Goal: Find specific page/section: Find specific page/section

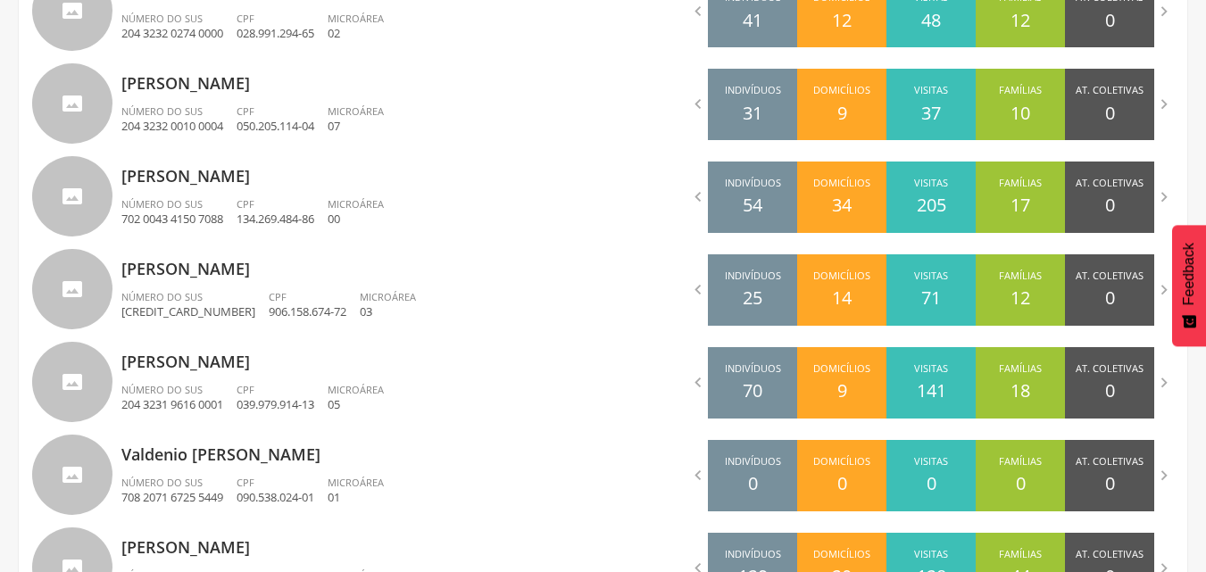
scroll to position [759, 0]
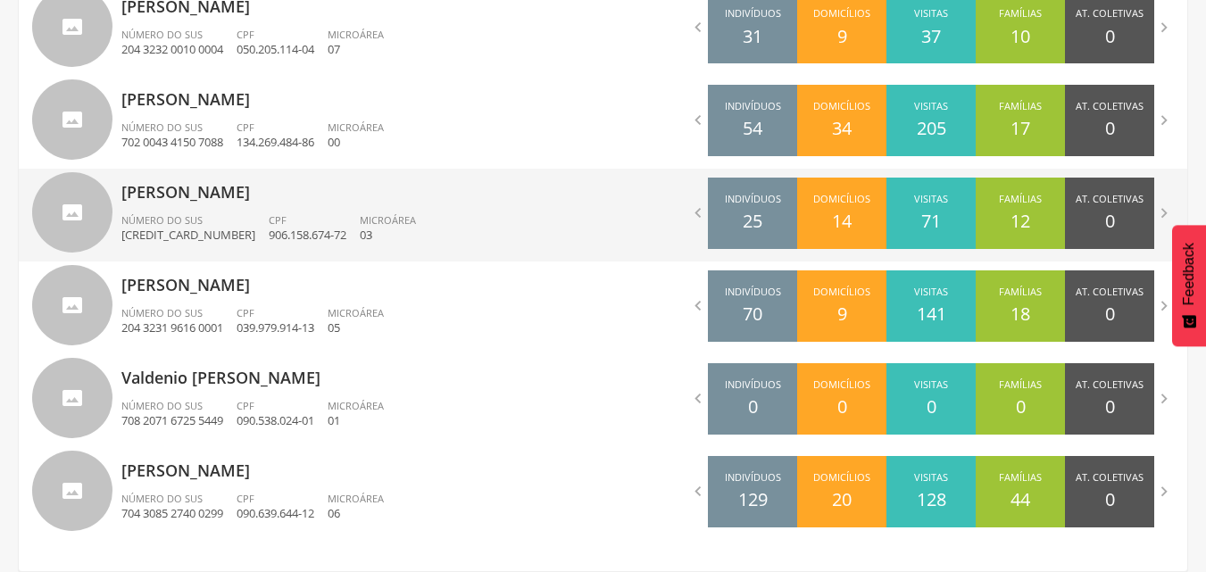
click at [270, 203] on p "[PERSON_NAME]" at bounding box center [355, 187] width 469 height 36
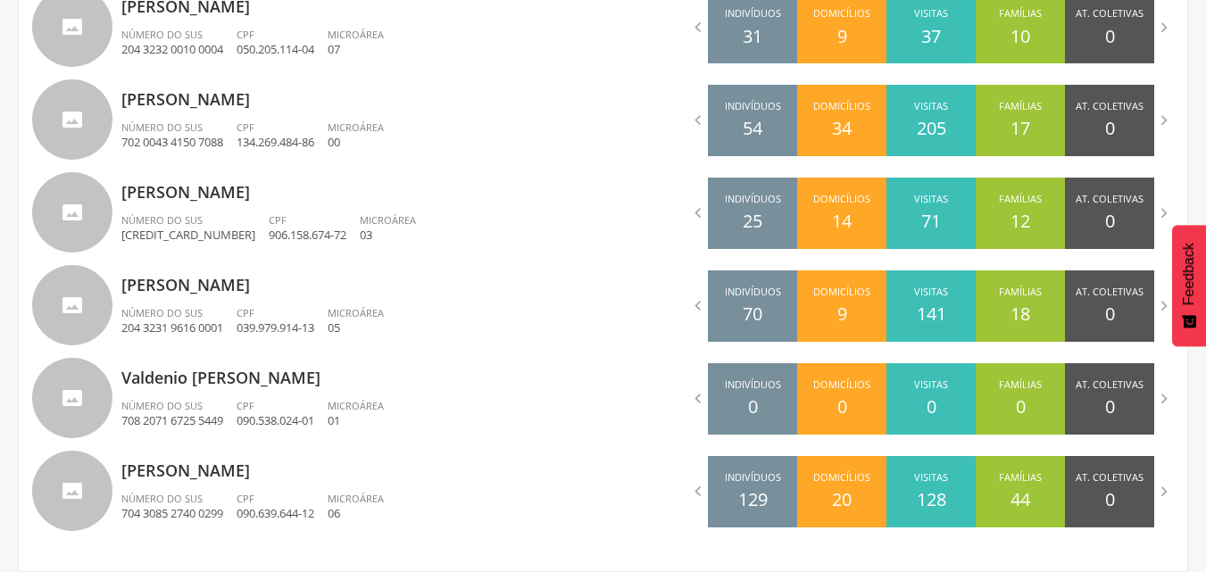
type input "**********"
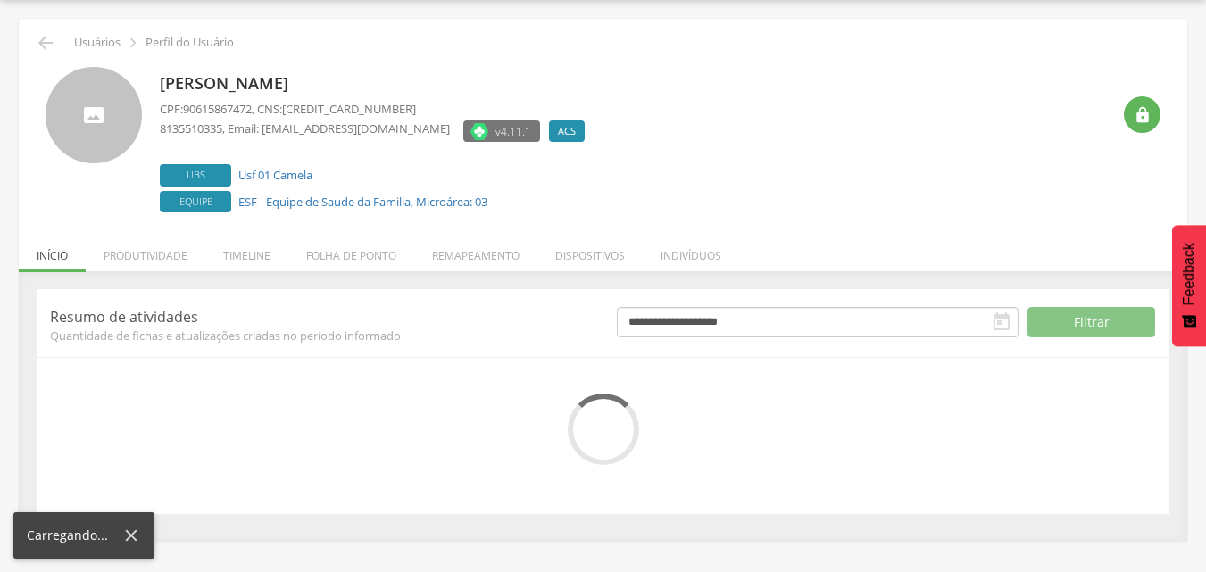
scroll to position [188, 0]
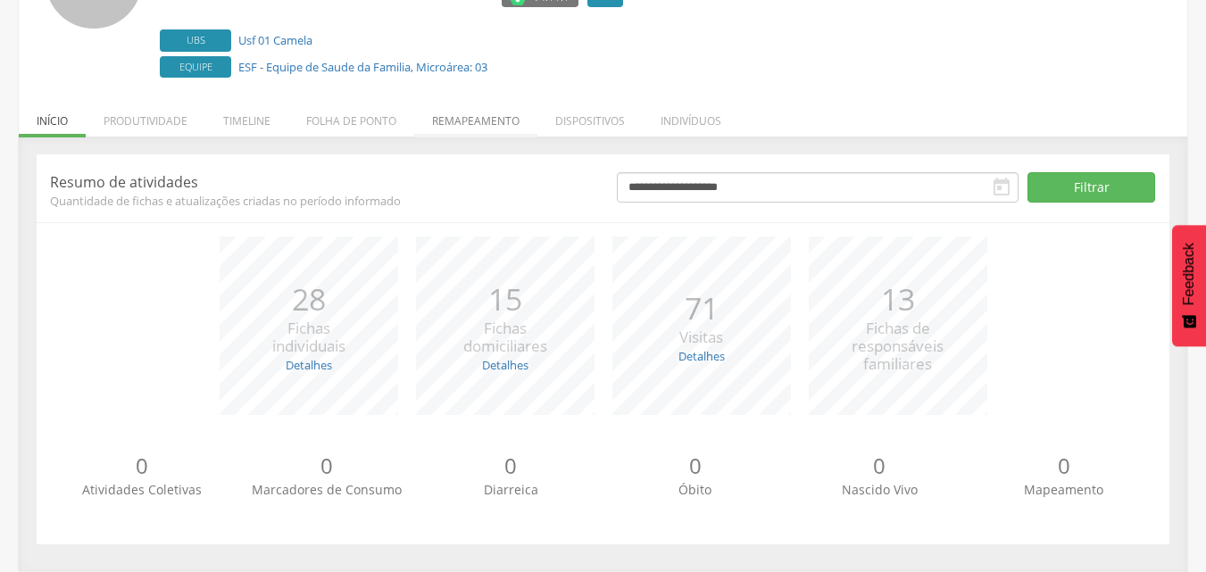
click at [515, 122] on li "Remapeamento" at bounding box center [475, 116] width 123 height 42
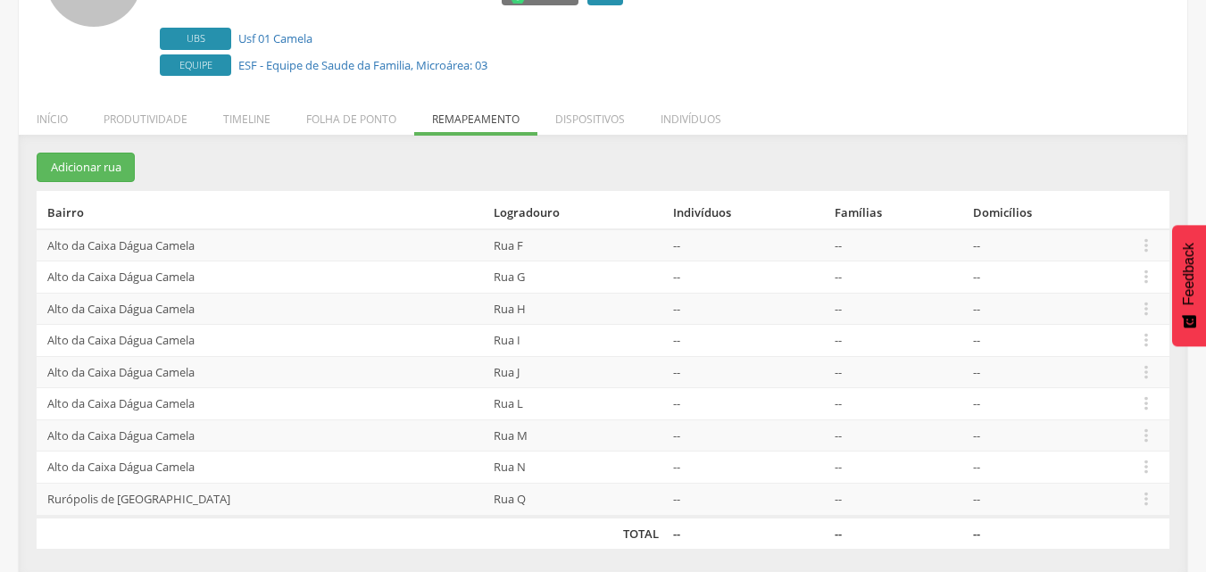
scroll to position [195, 0]
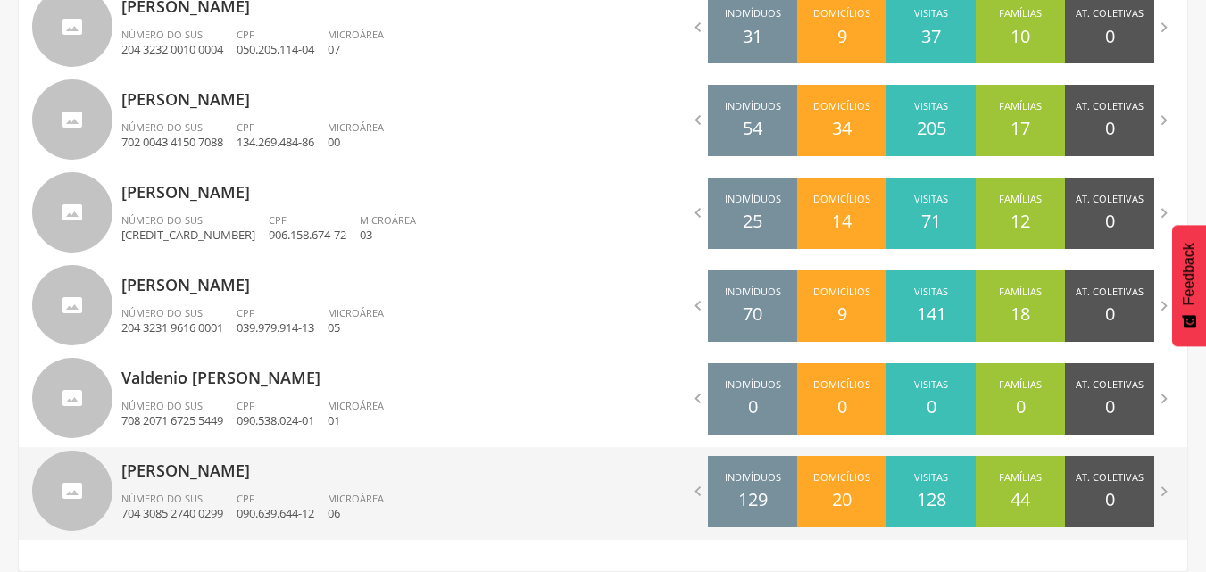
click at [231, 489] on div "[PERSON_NAME] Número do SUS 704 3085 2740 0299 CPF 090.639.644-12 Microárea 06" at bounding box center [355, 493] width 469 height 93
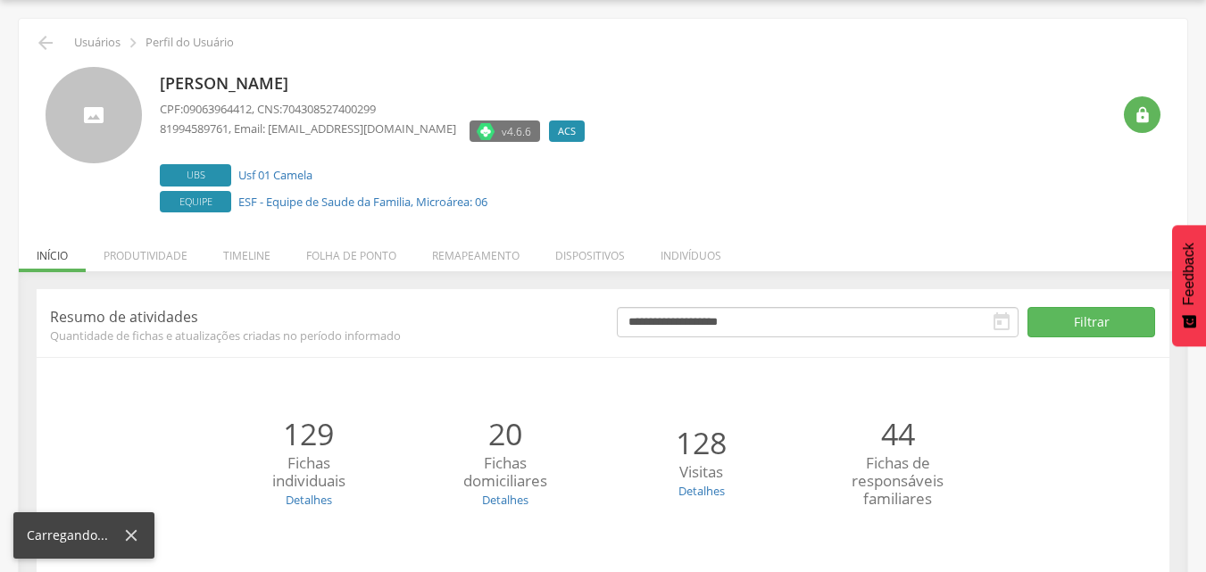
scroll to position [188, 0]
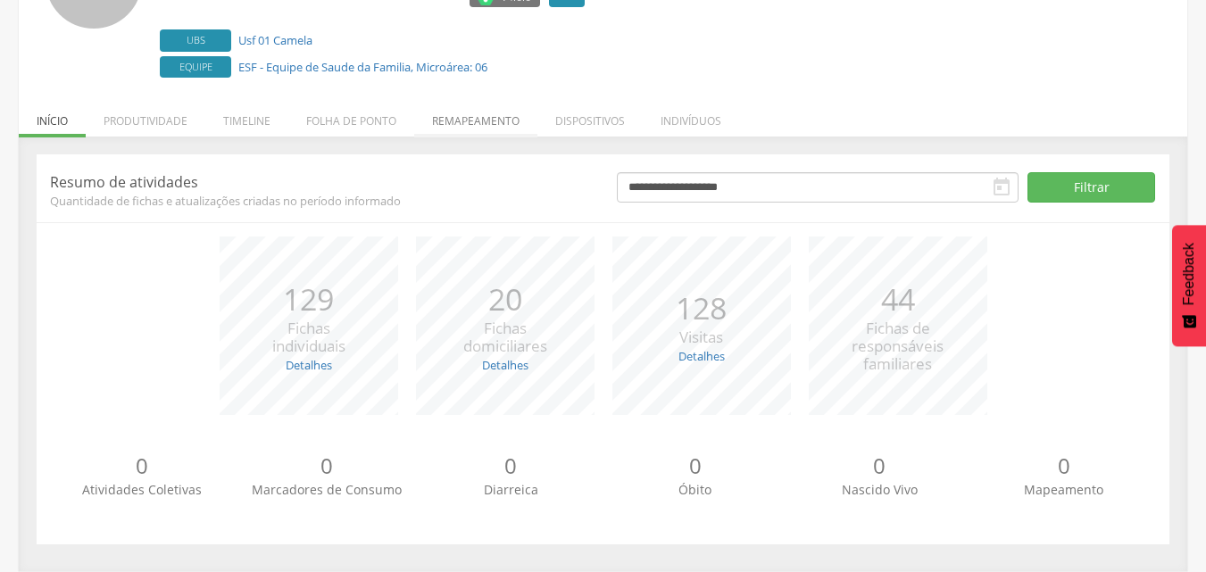
click at [481, 128] on li "Remapeamento" at bounding box center [475, 116] width 123 height 42
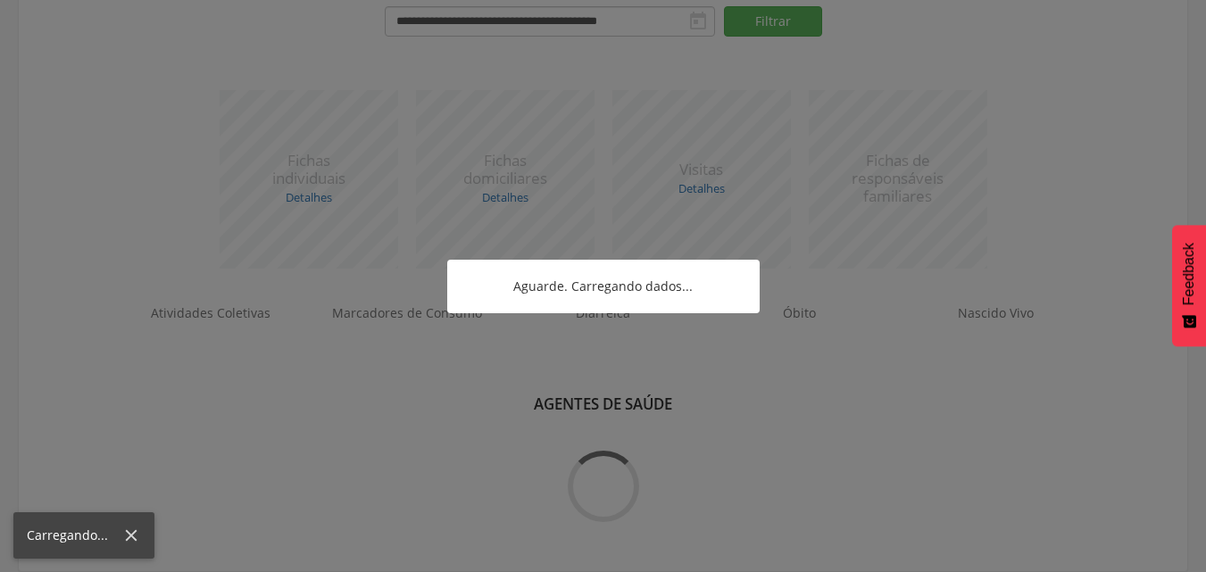
scroll to position [759, 0]
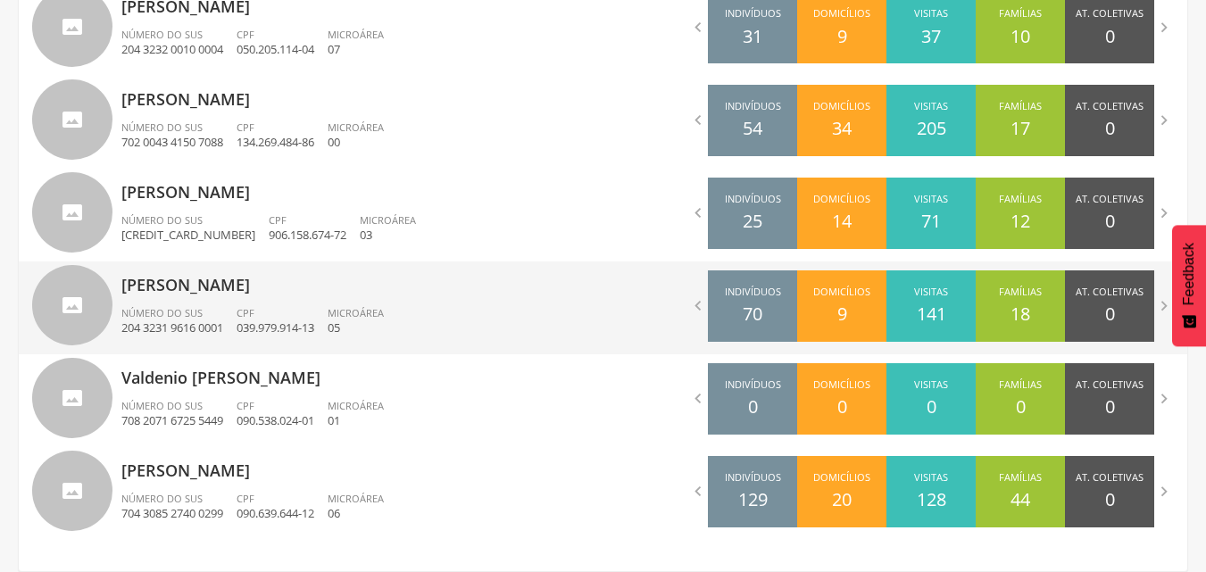
click at [236, 286] on p "[PERSON_NAME]" at bounding box center [355, 279] width 469 height 36
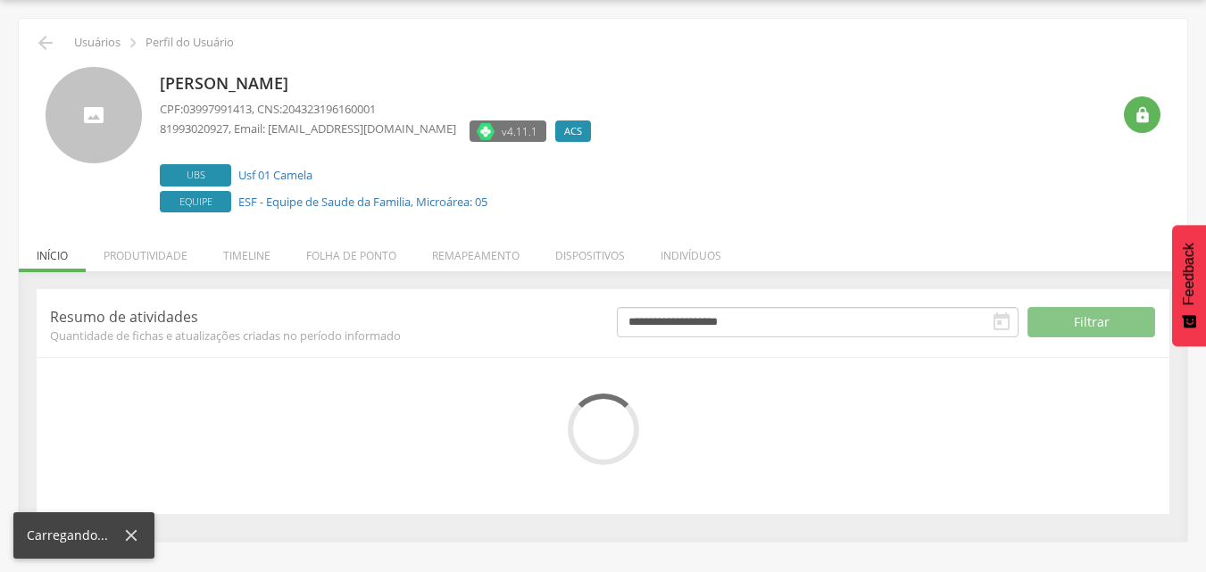
scroll to position [188, 0]
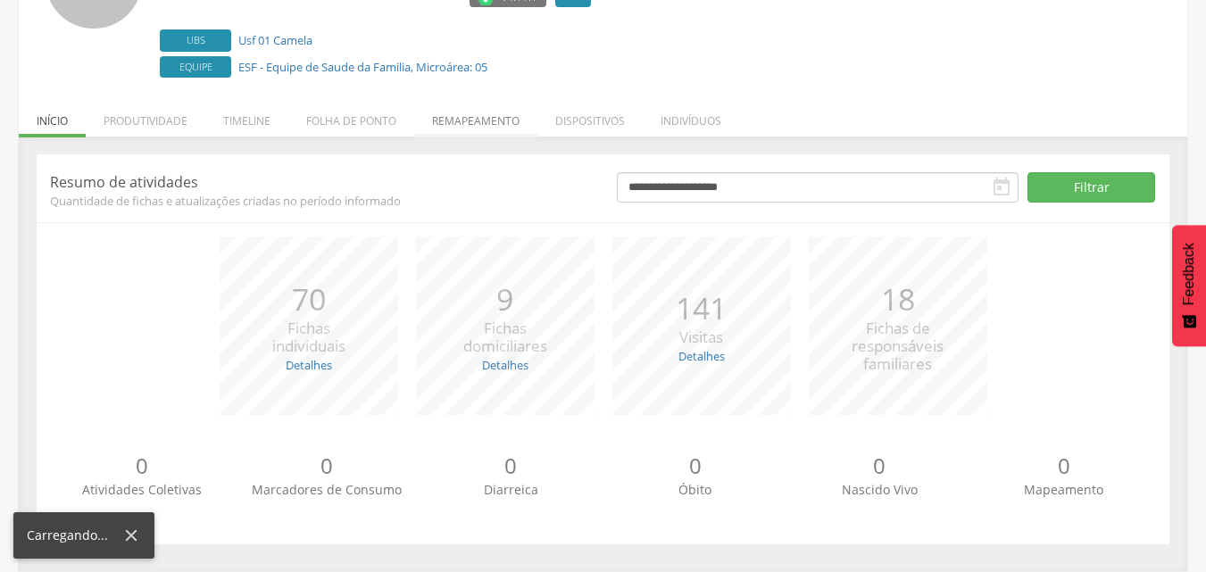
click at [508, 120] on li "Remapeamento" at bounding box center [475, 116] width 123 height 42
